Goal: Find specific page/section: Find specific page/section

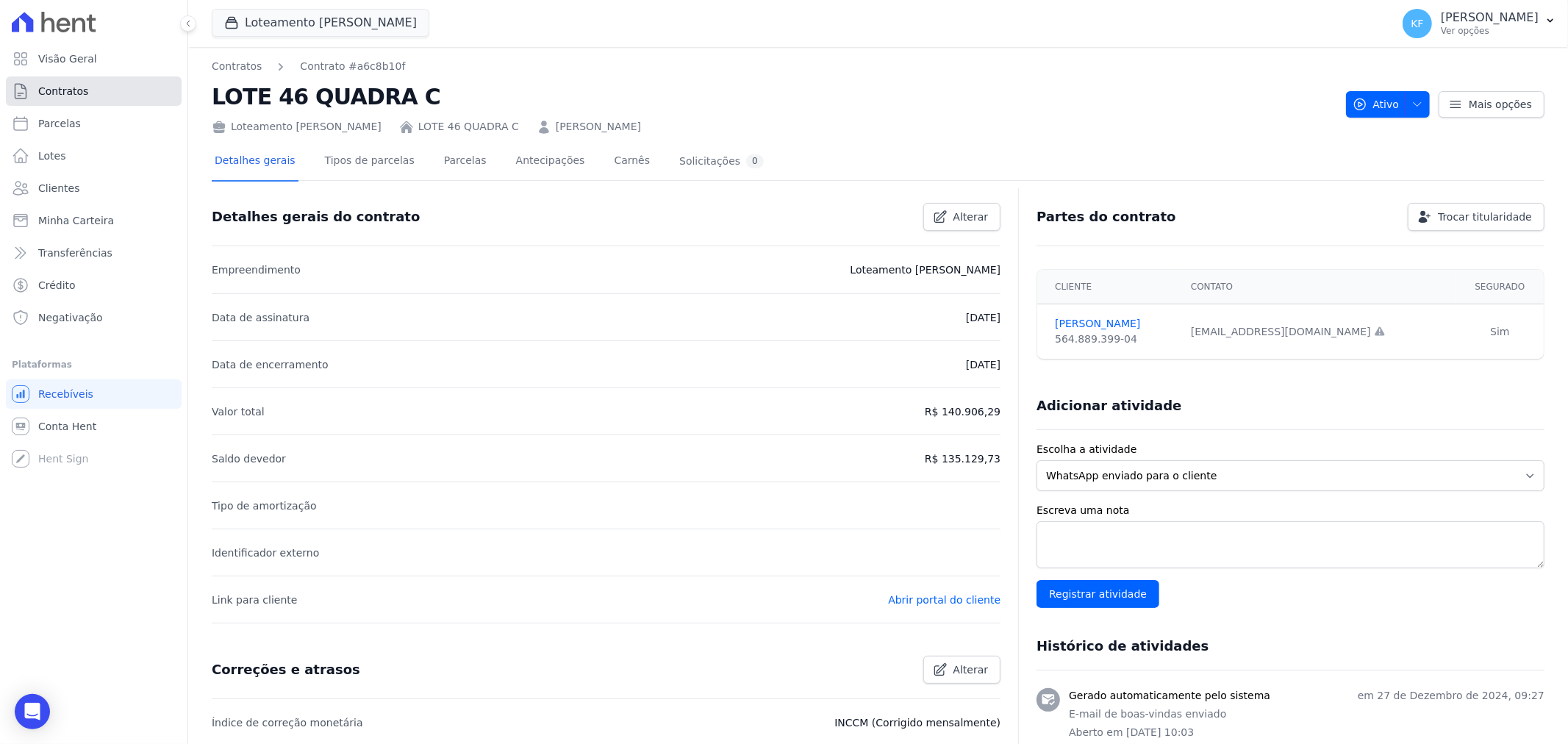
click at [55, 92] on span "Contratos" at bounding box center [62, 91] width 50 height 15
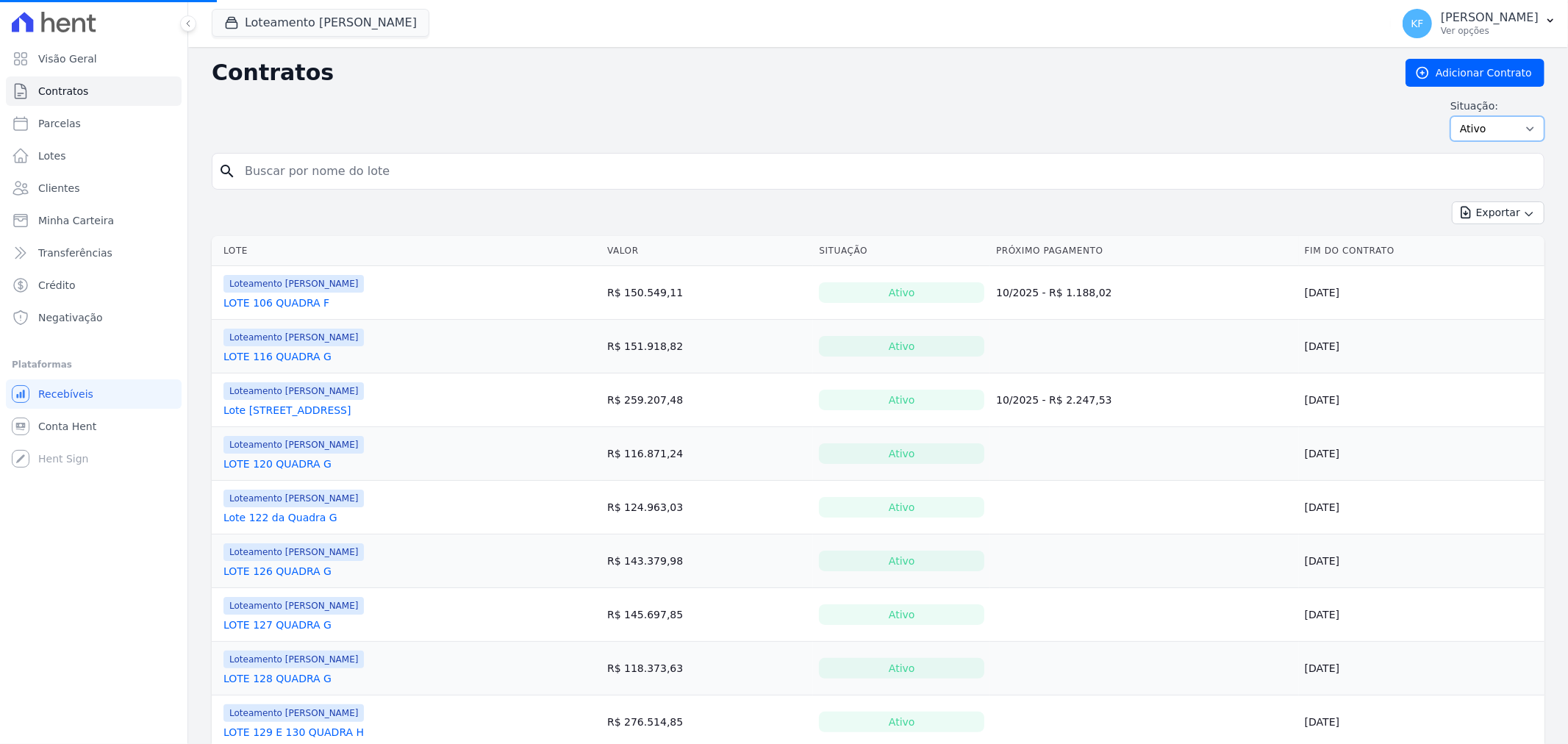
click at [1472, 127] on select "Ativo Todos Pausado Distratado Rascunho Expirado Encerrado" at bounding box center [1497, 129] width 94 height 25
click at [1465, 141] on div "Contratos Adicionar Contrato Situação: Ativo Todos Pausado Distratado Rascunho …" at bounding box center [878, 105] width 1332 height 94
click at [1492, 127] on select "Ativo Todos Pausado Distratado Rascunho Expirado Encerrado" at bounding box center [1497, 129] width 94 height 25
select select "draft"
click at [1450, 116] on select "Ativo Todos Pausado Distratado Rascunho Expirado Encerrado" at bounding box center [1497, 129] width 94 height 25
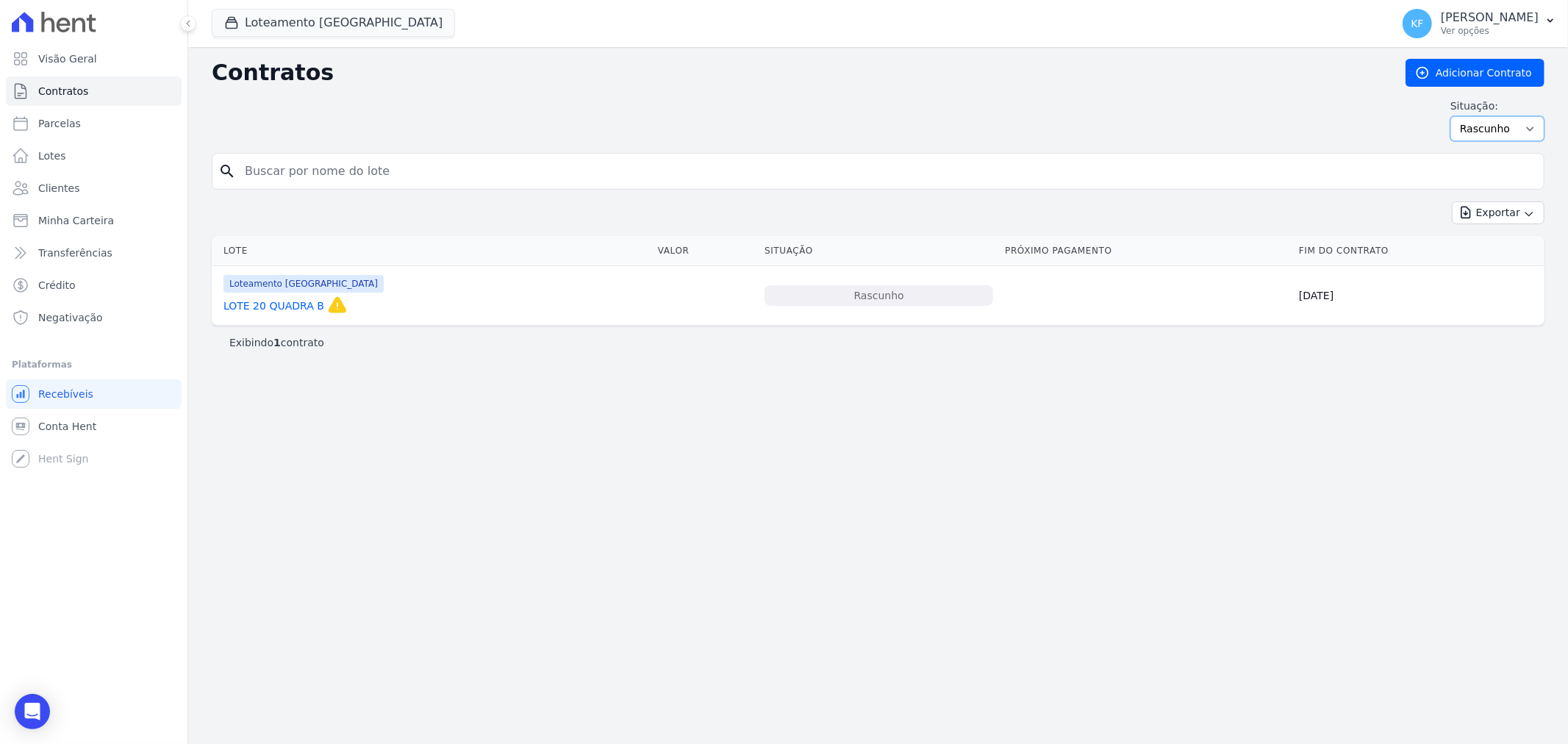
click at [1483, 127] on select "Ativo Todos Pausado Distratado Rascunho Expirado Encerrado" at bounding box center [1497, 129] width 94 height 25
select select
click at [1457, 116] on select "Ativo Todos Pausado Distratado Rascunho Expirado Encerrado" at bounding box center [1497, 129] width 94 height 25
